Goal: Information Seeking & Learning: Learn about a topic

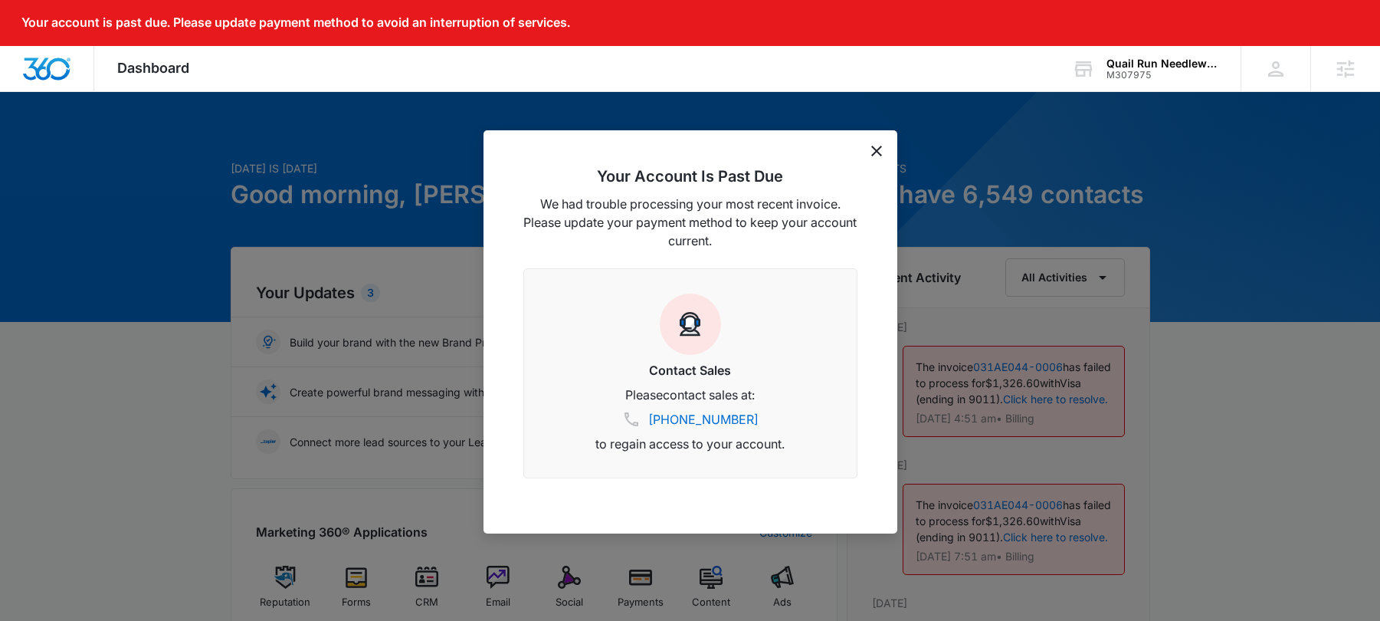
click at [876, 152] on icon "dismiss this dialog" at bounding box center [876, 151] width 11 height 11
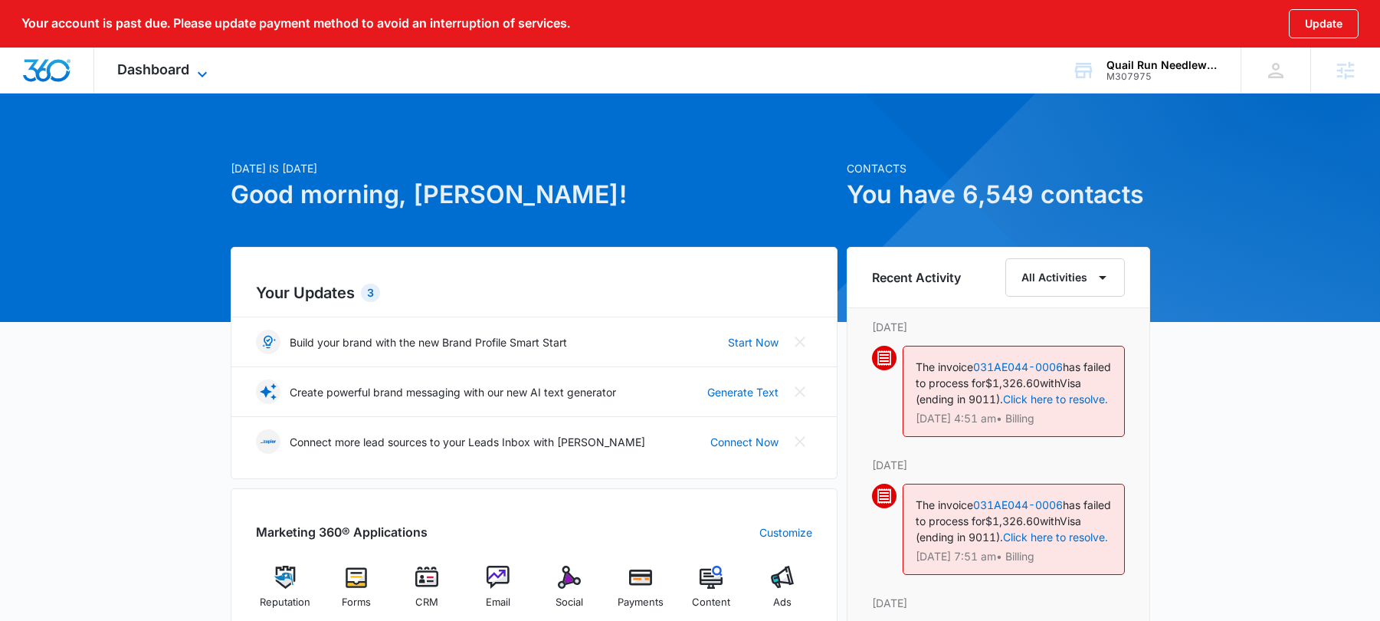
click at [139, 66] on span "Dashboard" at bounding box center [153, 69] width 72 height 16
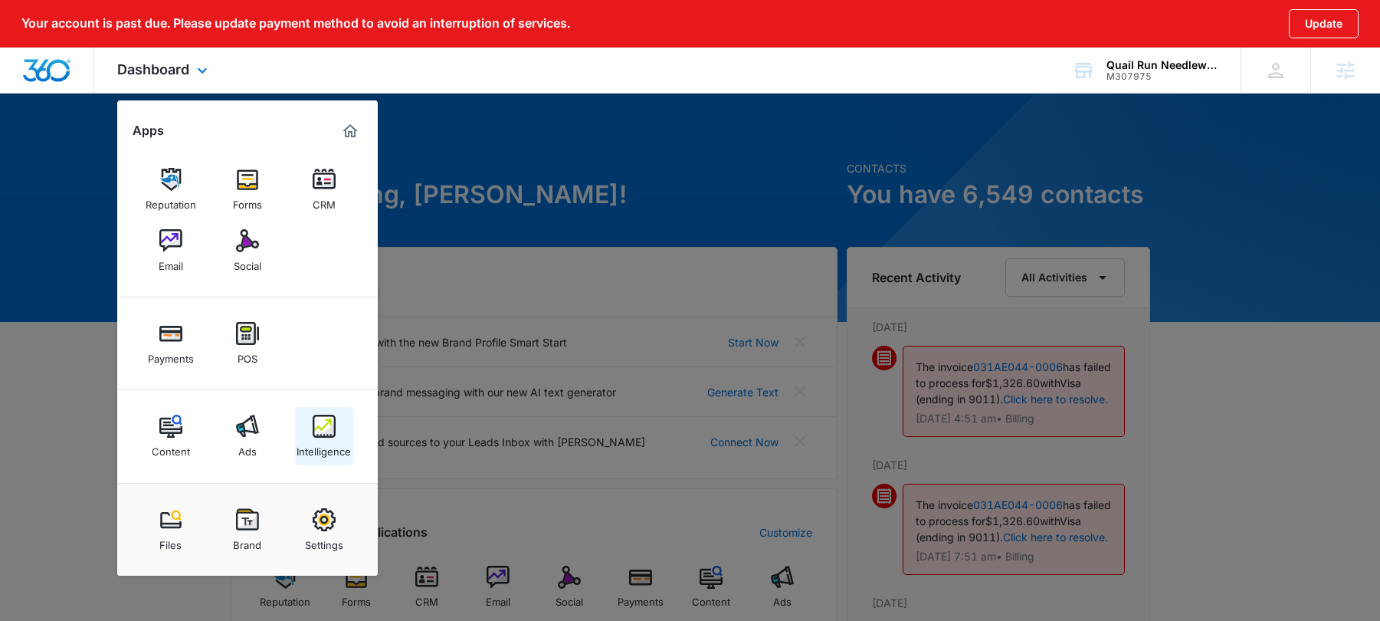
click at [328, 414] on img at bounding box center [324, 425] width 23 height 23
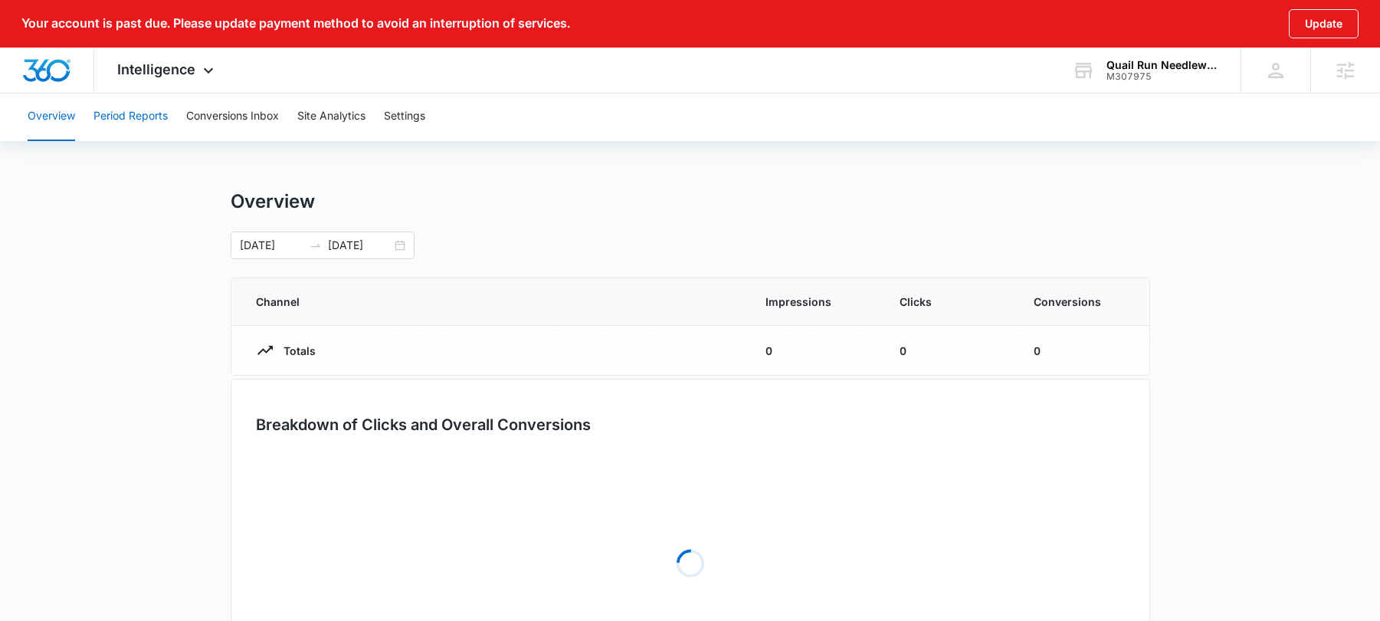
click at [110, 109] on button "Period Reports" at bounding box center [130, 116] width 74 height 49
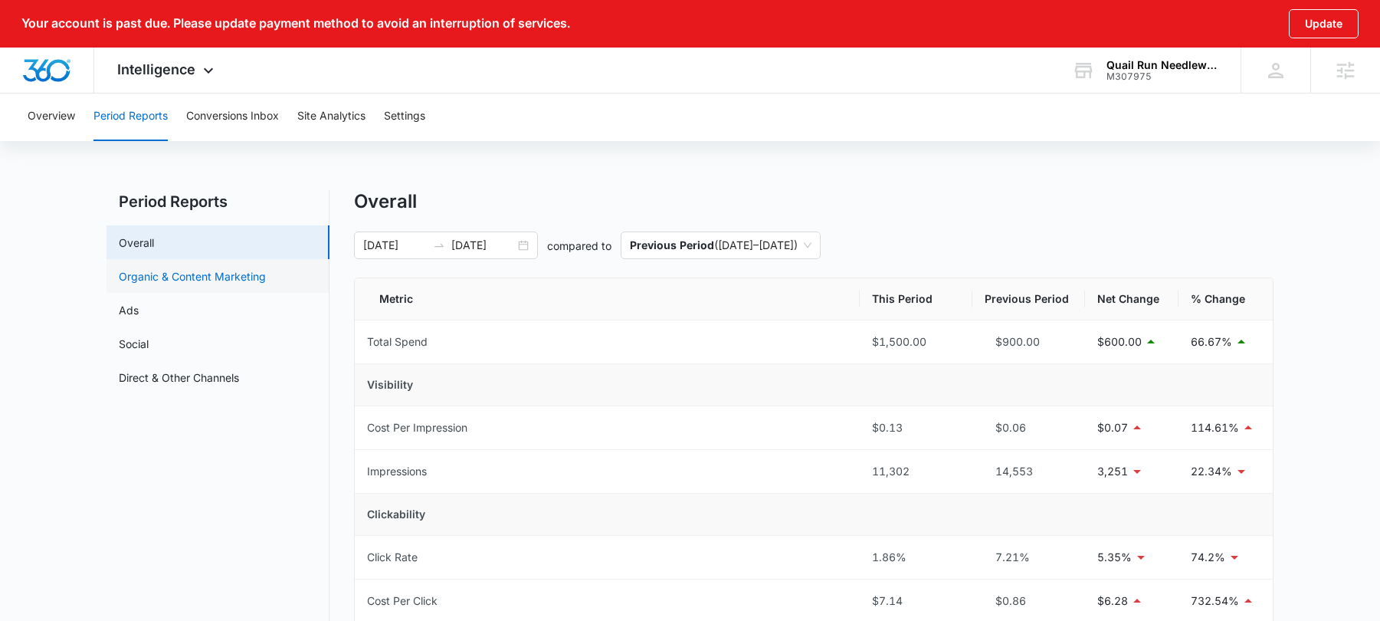
click at [228, 284] on link "Organic & Content Marketing" at bounding box center [192, 276] width 147 height 16
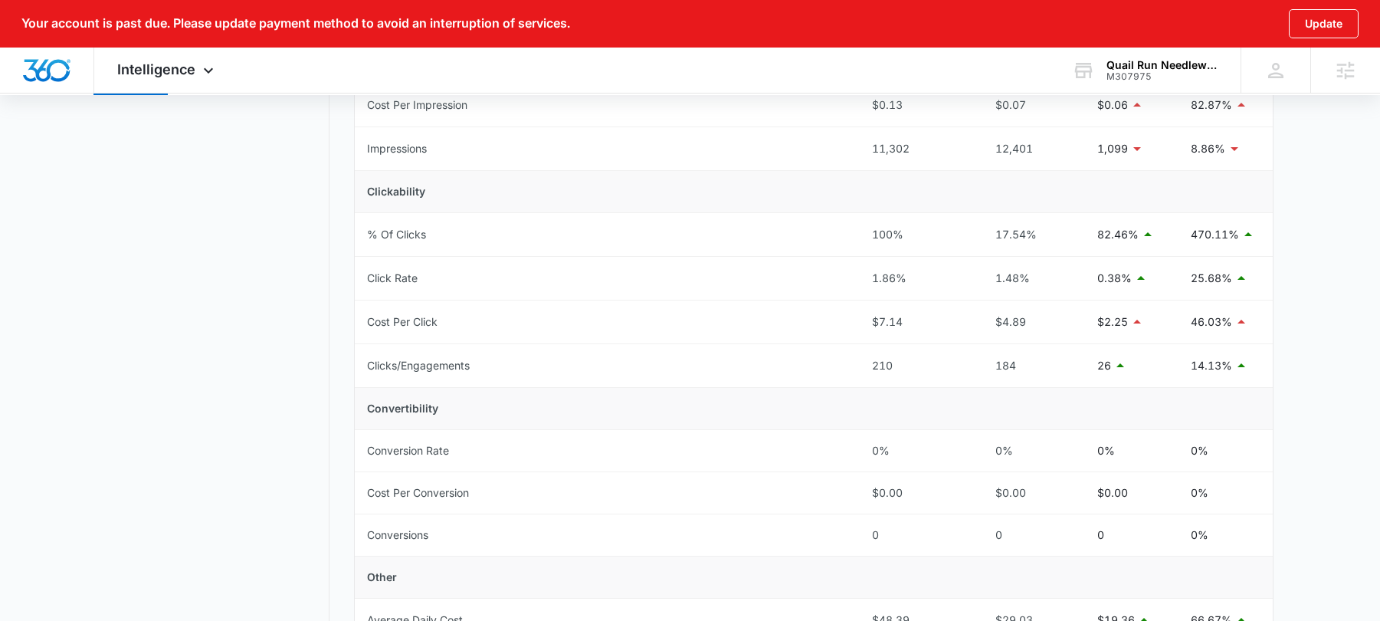
scroll to position [328, 0]
